Goal: Transaction & Acquisition: Obtain resource

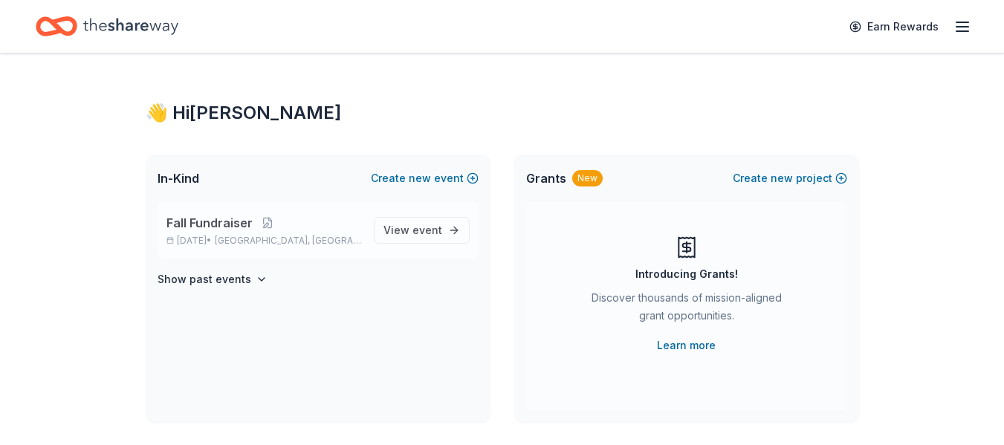
click at [197, 221] on span "Fall Fundraiser" at bounding box center [210, 223] width 86 height 18
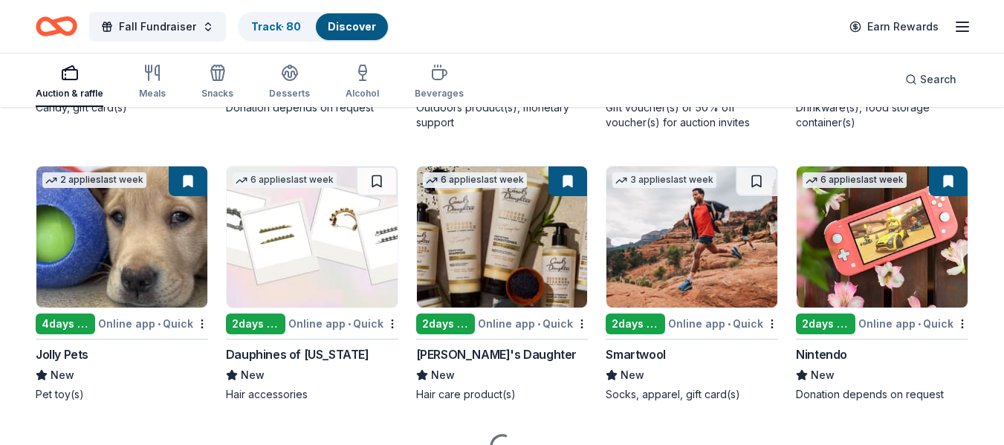
scroll to position [6195, 0]
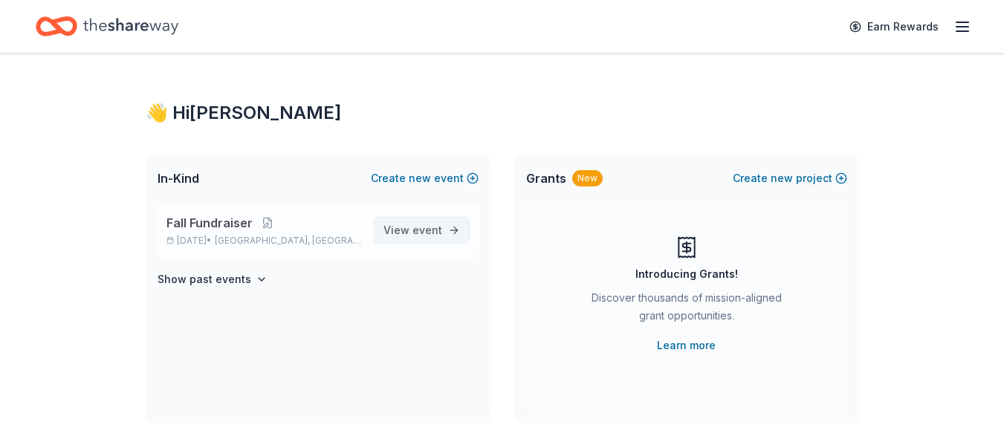
click at [434, 234] on span "event" at bounding box center [428, 230] width 30 height 13
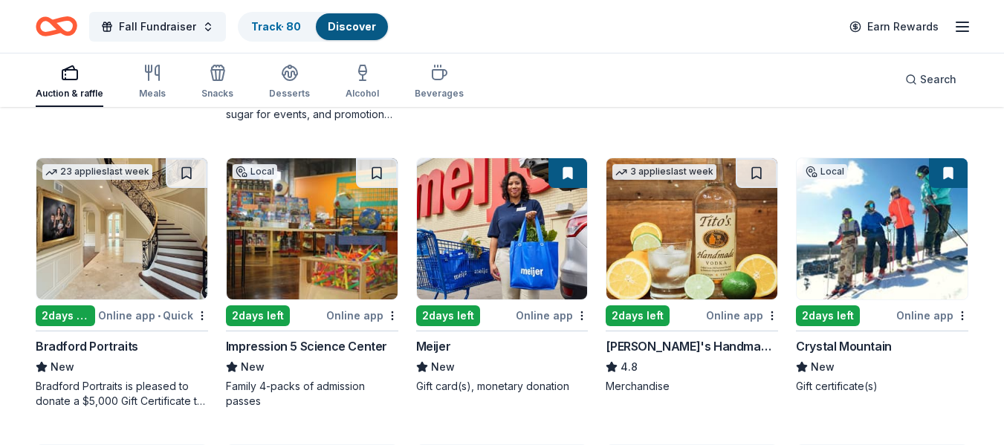
scroll to position [1021, 0]
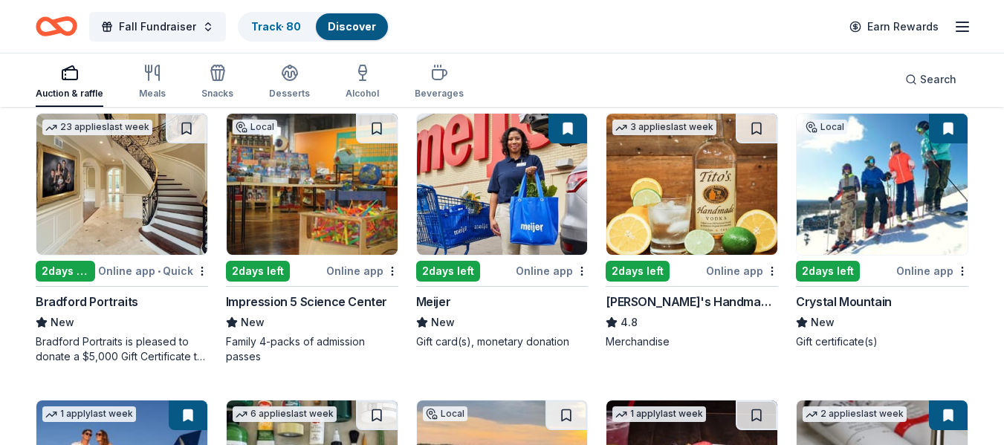
click at [671, 204] on img at bounding box center [692, 184] width 171 height 141
